Goal: Browse casually: Explore the website without a specific task or goal

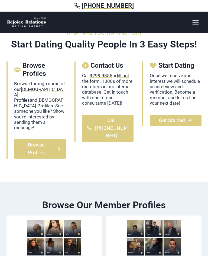
scroll to position [226, 0]
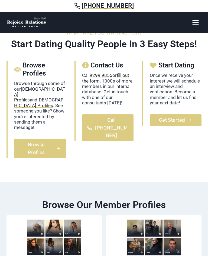
click at [32, 121] on p "Browse through some of our [DEMOGRAPHIC_DATA] Profiles and [DEMOGRAPHIC_DATA] P…" at bounding box center [40, 106] width 52 height 50
click at [32, 149] on span "Browse Profiles" at bounding box center [36, 149] width 35 height 16
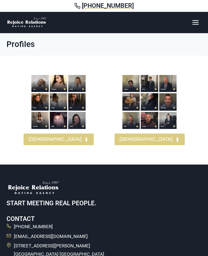
click at [52, 140] on span "[DEMOGRAPHIC_DATA]" at bounding box center [54, 140] width 53 height 8
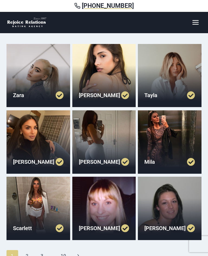
scroll to position [26, 0]
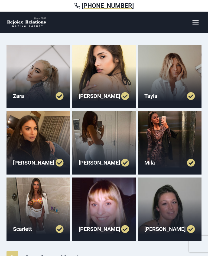
click at [28, 84] on div at bounding box center [38, 77] width 64 height 64
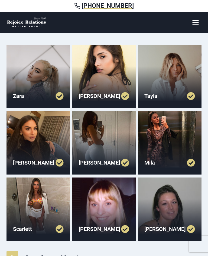
click at [195, 24] on icon "Toggle Menu" at bounding box center [195, 23] width 8 height 8
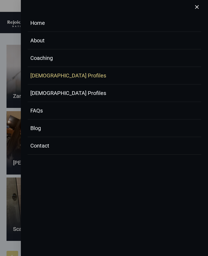
click at [41, 79] on link "[DEMOGRAPHIC_DATA] Profiles" at bounding box center [114, 76] width 173 height 18
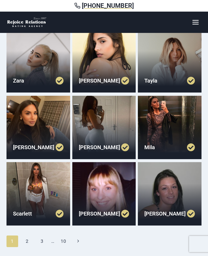
scroll to position [42, 0]
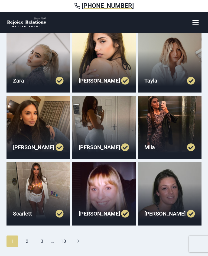
click at [76, 241] on icon "Next" at bounding box center [78, 241] width 5 height 5
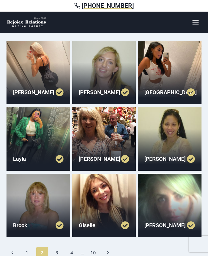
scroll to position [30, 0]
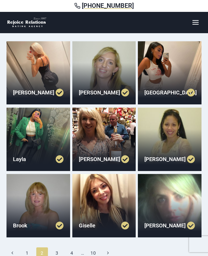
click at [110, 254] on icon "Next" at bounding box center [107, 253] width 5 height 5
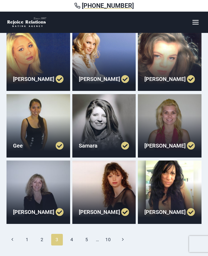
scroll to position [43, 0]
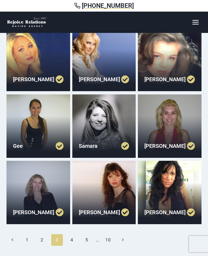
click at [108, 241] on link "10" at bounding box center [108, 240] width 12 height 11
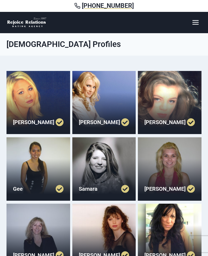
scroll to position [53, 0]
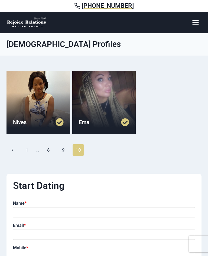
click at [64, 148] on link "9" at bounding box center [64, 150] width 12 height 11
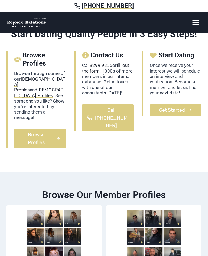
scroll to position [236, 0]
